Goal: Find specific page/section

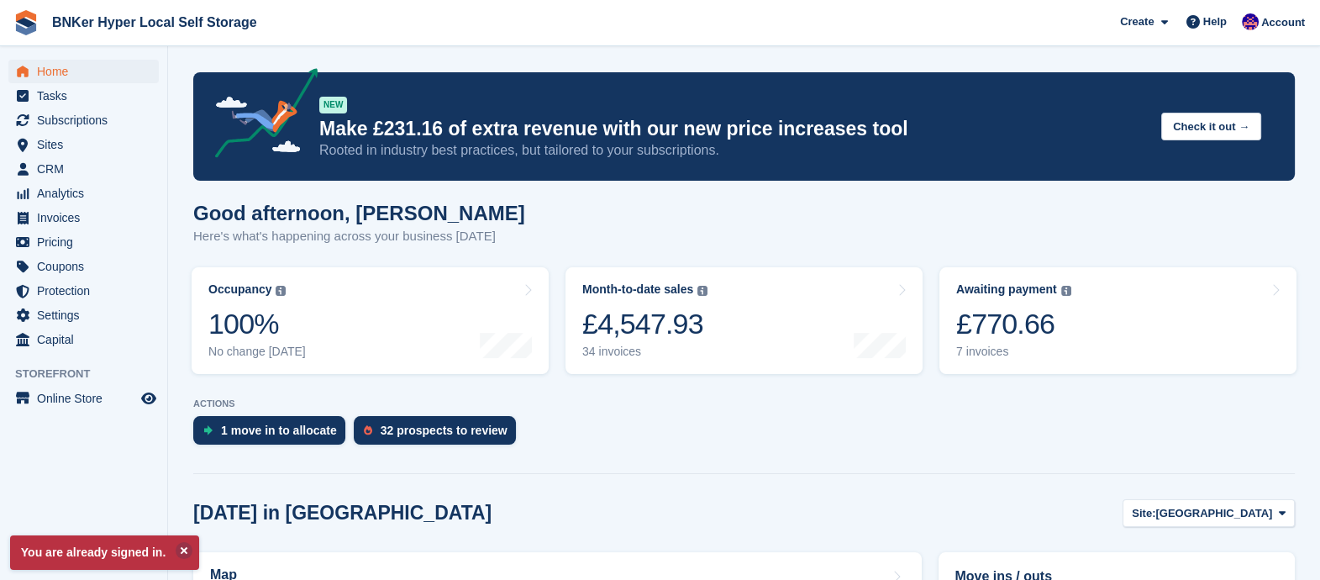
click at [739, 308] on link "Month-to-date sales The sum of all finalised invoices generated this month to d…" at bounding box center [743, 320] width 357 height 107
